Goal: Information Seeking & Learning: Learn about a topic

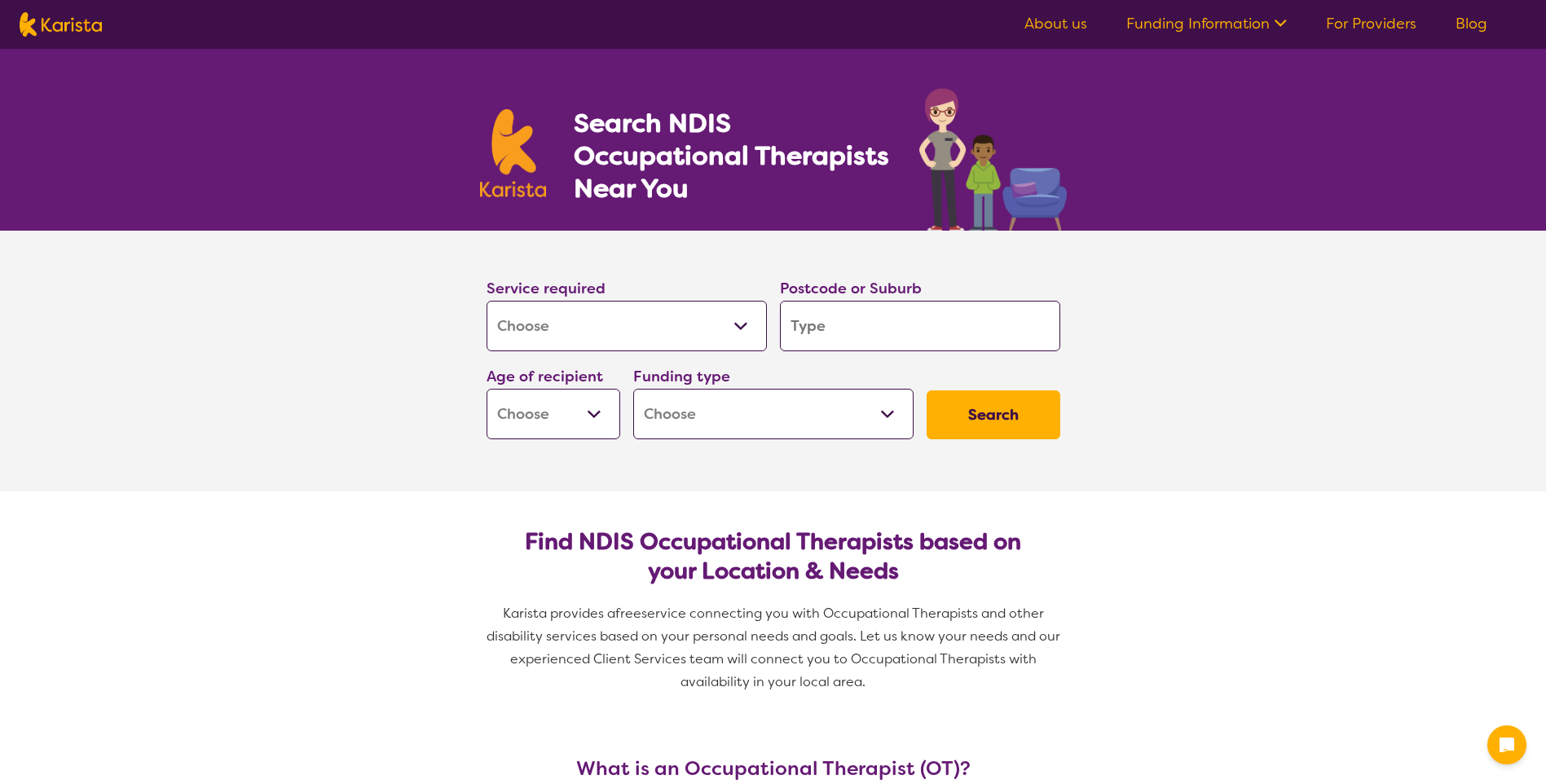
select select "[MEDICAL_DATA]"
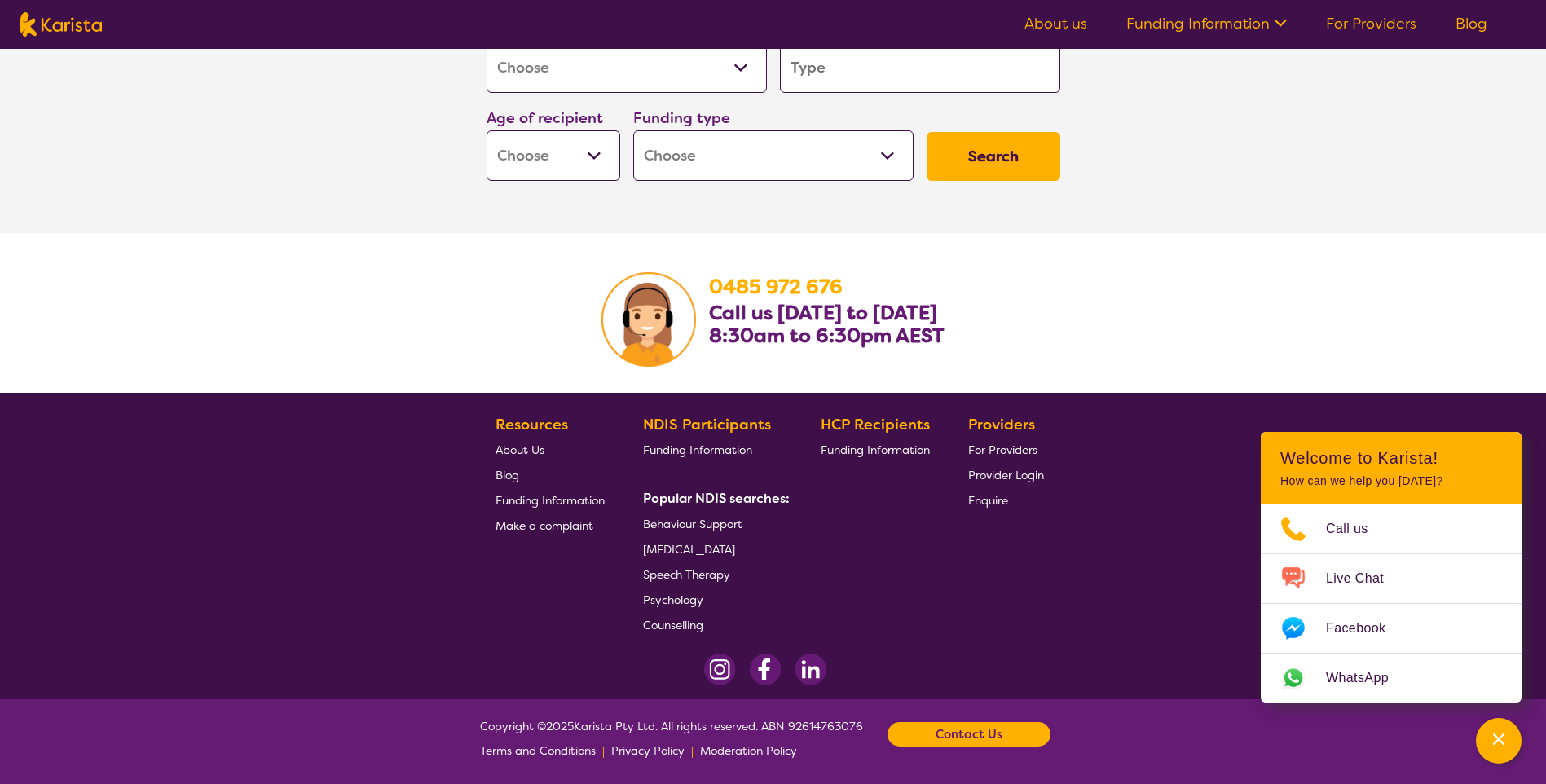
scroll to position [2534, 0]
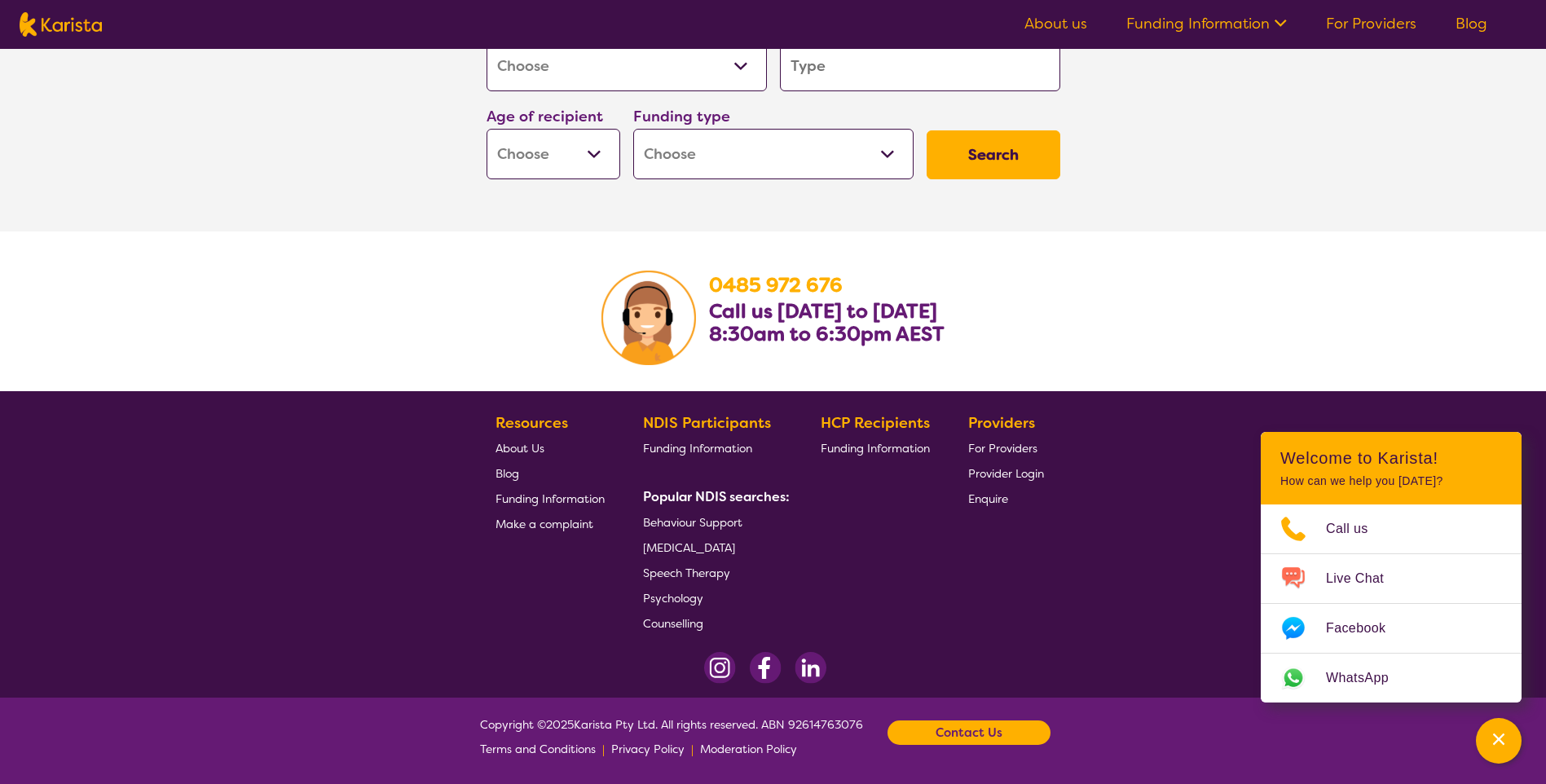
click at [735, 547] on span "[MEDICAL_DATA]" at bounding box center [689, 548] width 92 height 15
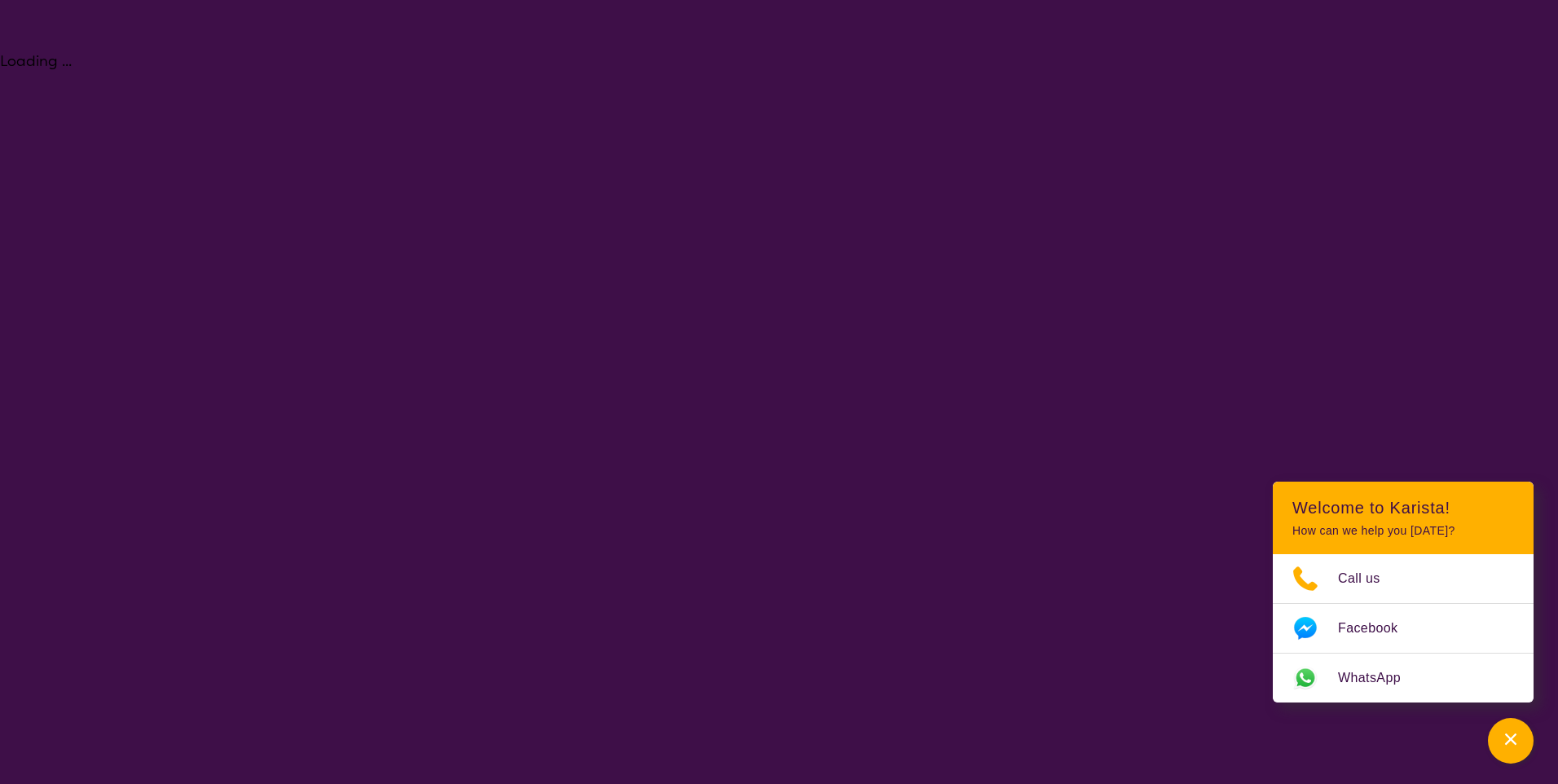
select select "[MEDICAL_DATA]"
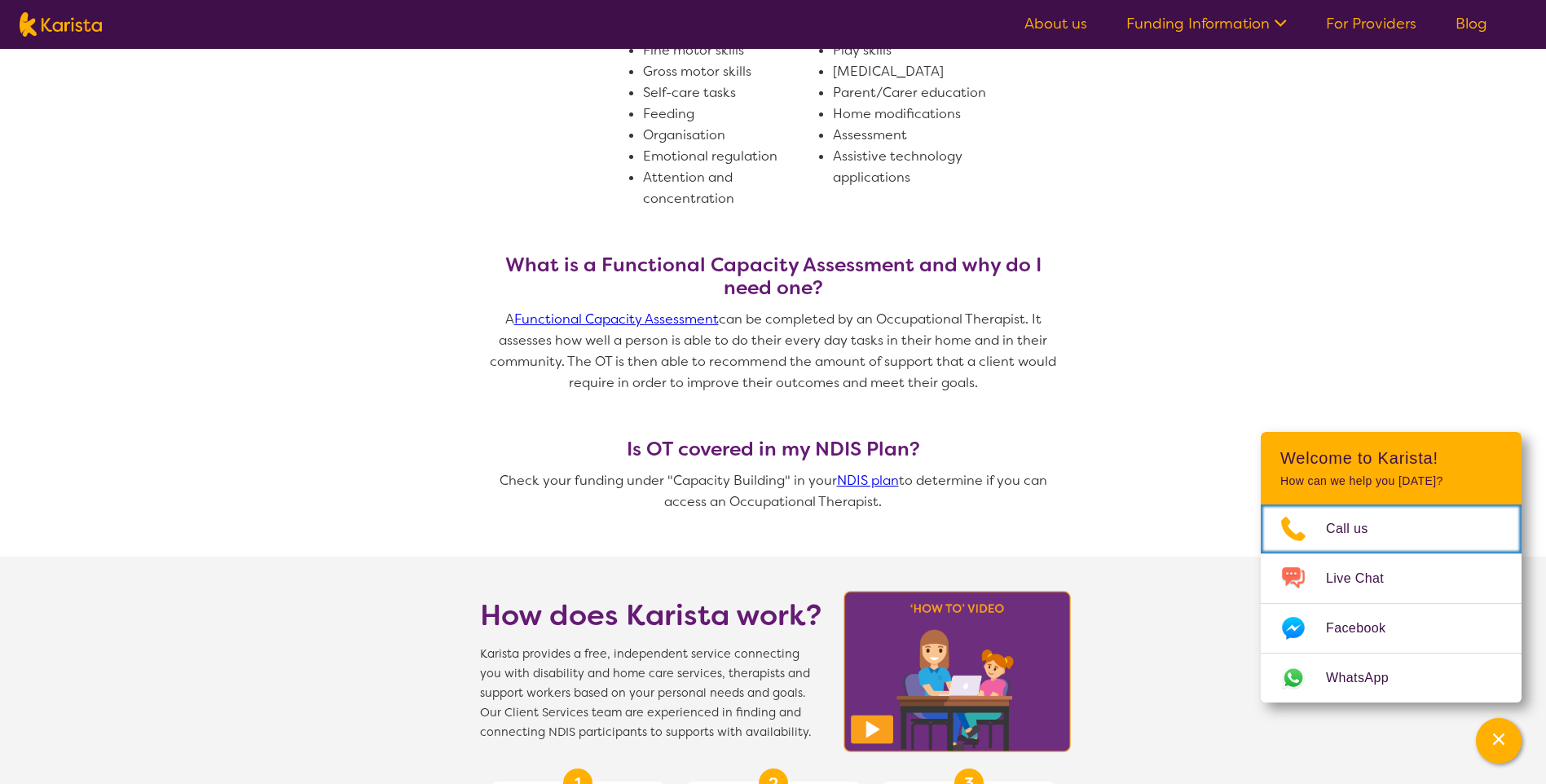
scroll to position [571, 0]
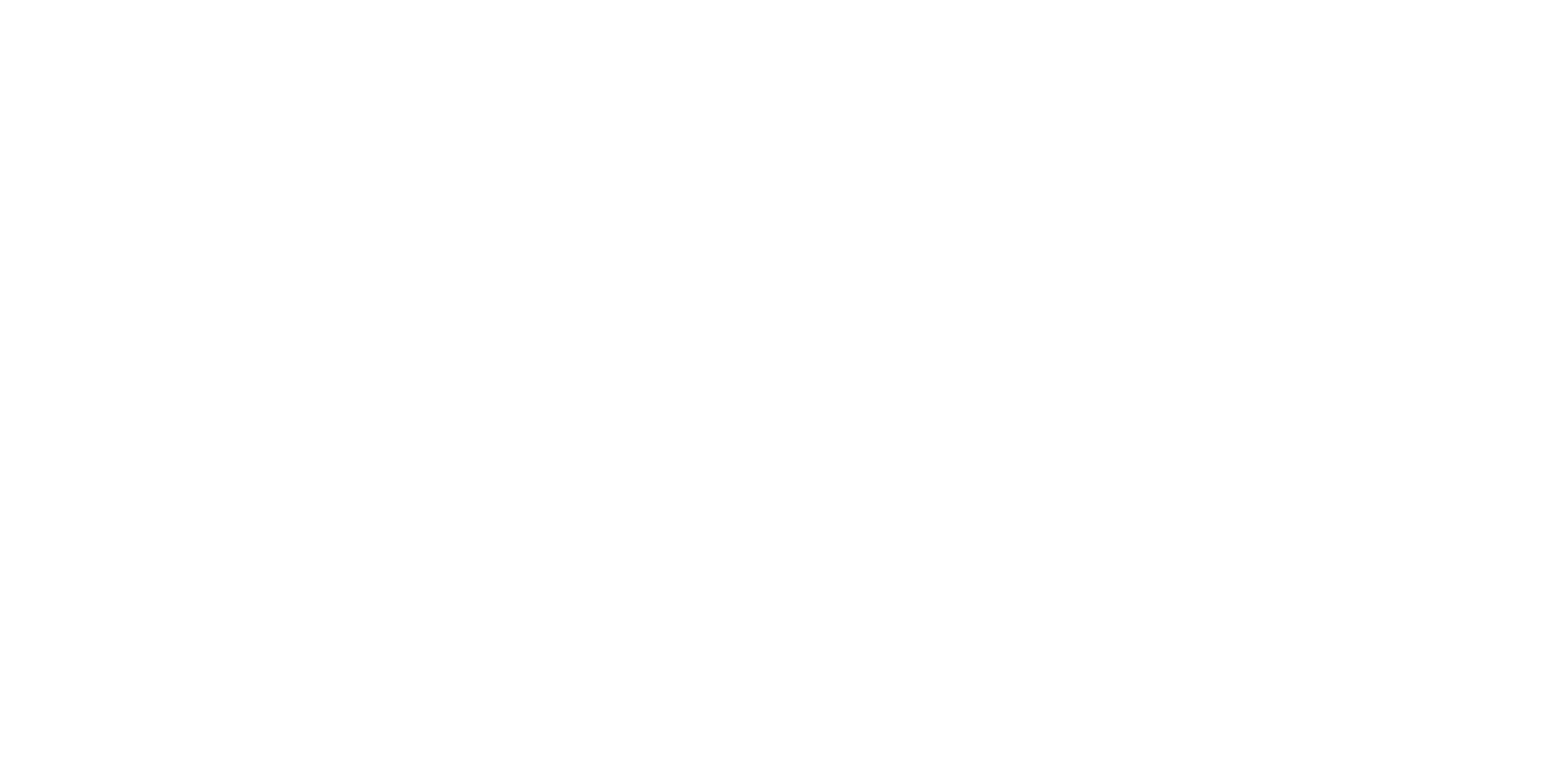
select select "[MEDICAL_DATA]"
